Goal: Find specific page/section: Find specific page/section

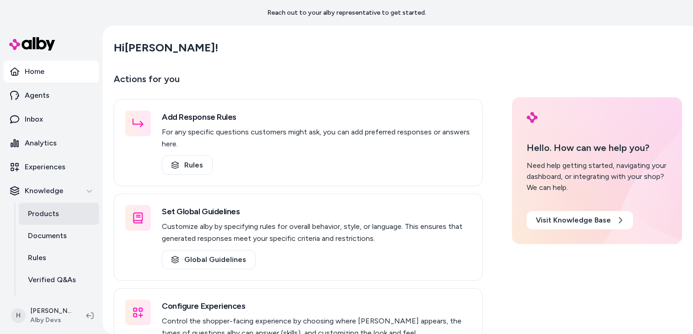
click at [51, 209] on p "Products" at bounding box center [43, 213] width 31 height 11
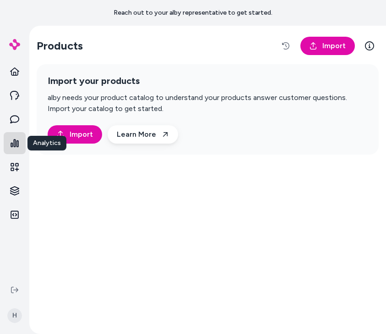
click at [14, 147] on icon at bounding box center [15, 143] width 8 height 8
click at [14, 164] on icon at bounding box center [14, 166] width 9 height 9
click at [11, 193] on html "Reach out to your alby representative to get started. H Products Import Import …" at bounding box center [193, 167] width 386 height 334
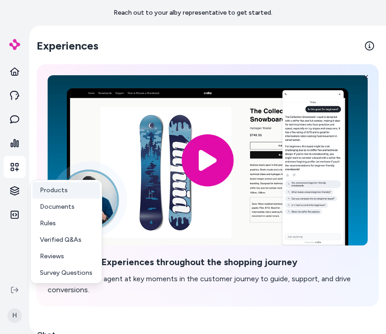
click at [46, 190] on p "Products" at bounding box center [54, 190] width 28 height 9
